Goal: Navigation & Orientation: Find specific page/section

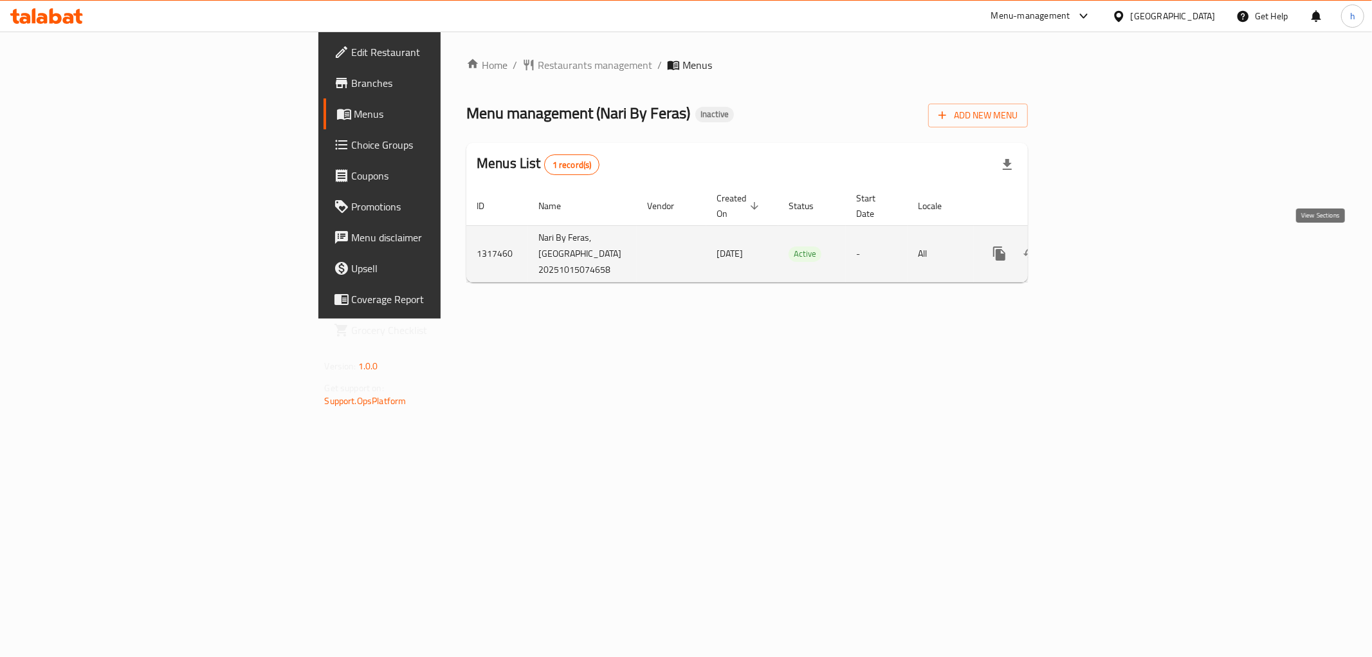
click at [1100, 246] on icon "enhanced table" at bounding box center [1091, 253] width 15 height 15
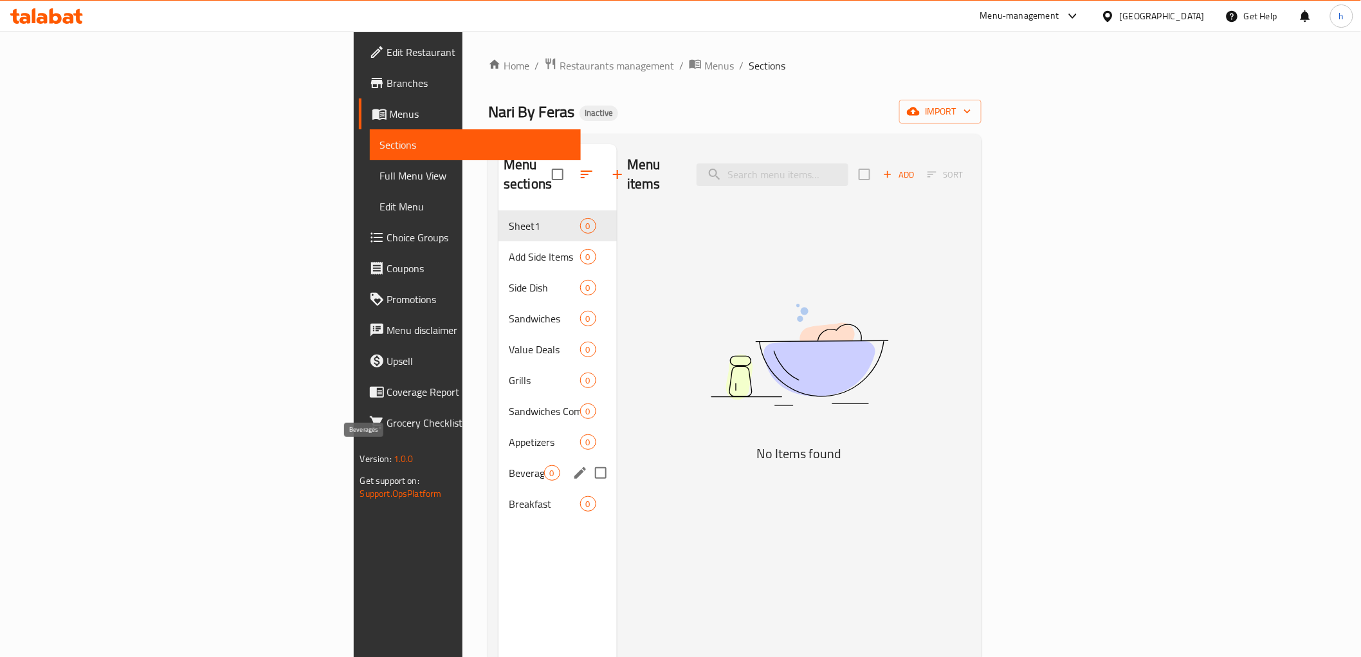
click at [509, 465] on span "Beverages" at bounding box center [526, 472] width 35 height 15
click at [498, 309] on div "Sandwiches 0" at bounding box center [557, 318] width 118 height 31
